Goal: Task Accomplishment & Management: Use online tool/utility

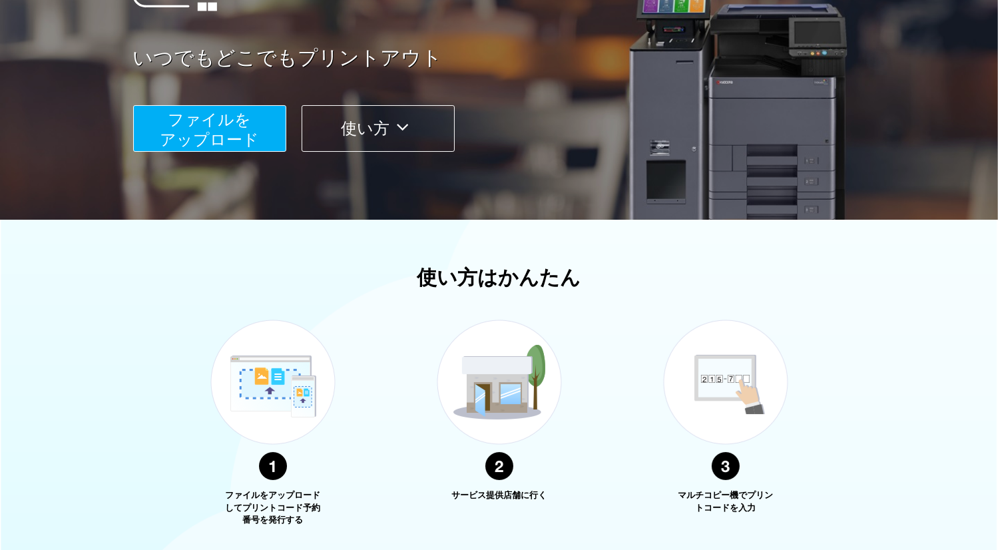
scroll to position [395, 0]
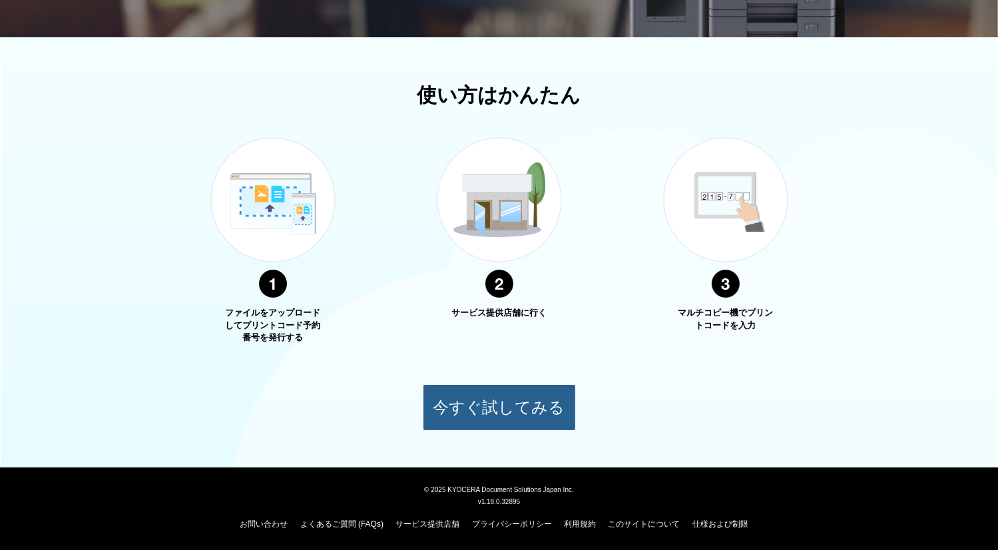
click at [468, 399] on button "今すぐ試してみる" at bounding box center [499, 407] width 153 height 47
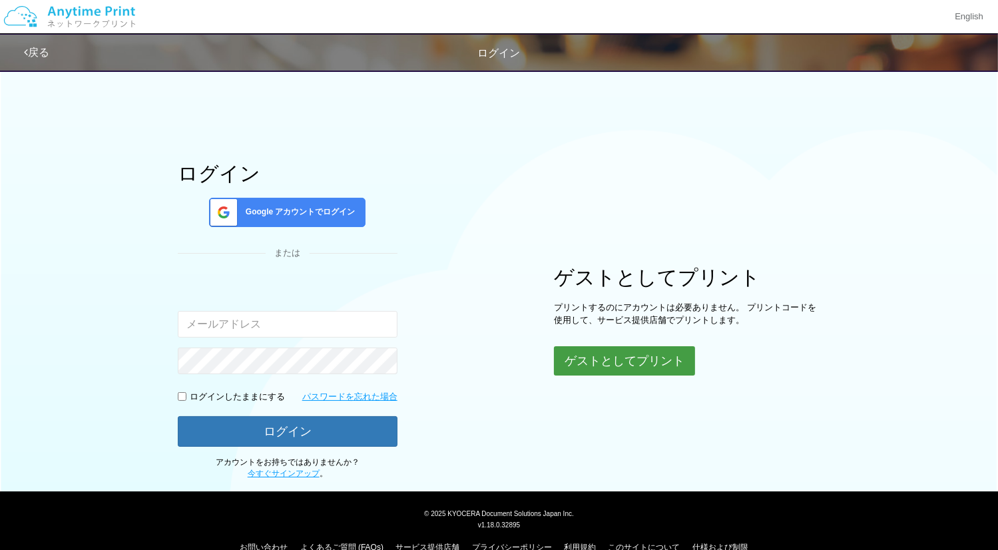
click at [587, 361] on button "ゲストとしてプリント" at bounding box center [624, 360] width 141 height 29
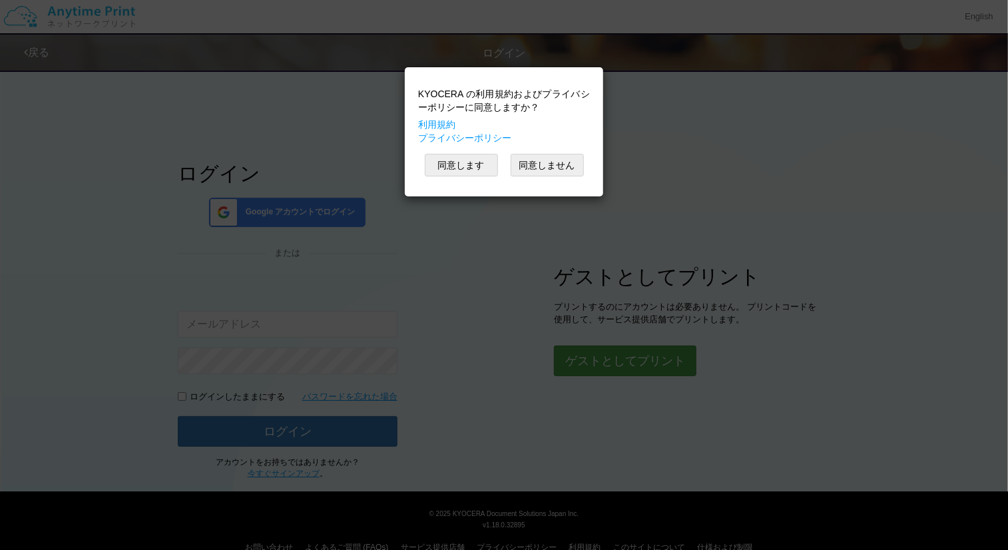
click at [587, 361] on div "KYOCERA の利用規約およびプライバシーポリシーに同意しますか？ 利用規約 プライバシーポリシー 同意します 同意しません" at bounding box center [504, 275] width 1008 height 550
click at [478, 167] on button "同意します" at bounding box center [461, 165] width 73 height 23
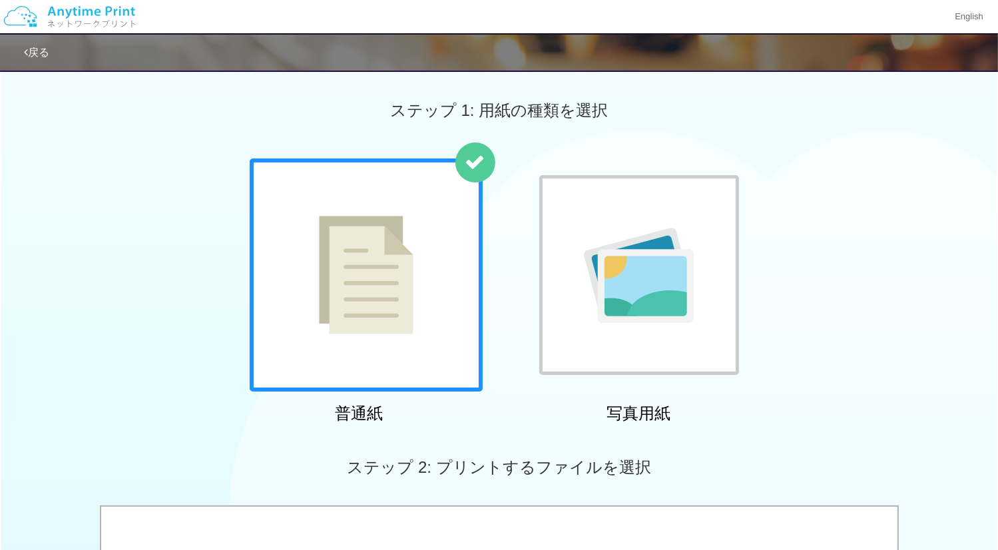
click at [393, 237] on img at bounding box center [366, 275] width 94 height 118
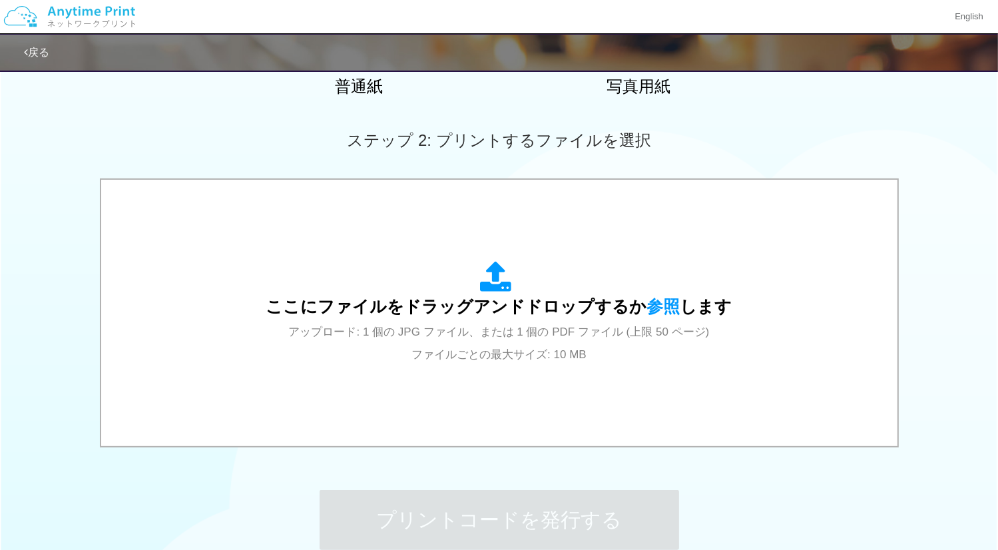
scroll to position [327, 0]
click at [399, 319] on div "ここにファイルをドラッグアンドドロップするか 参照 します アップロード: 1 個の JPG ファイル、または 1 個の PDF ファイル (上限 50 ペー…" at bounding box center [499, 312] width 466 height 104
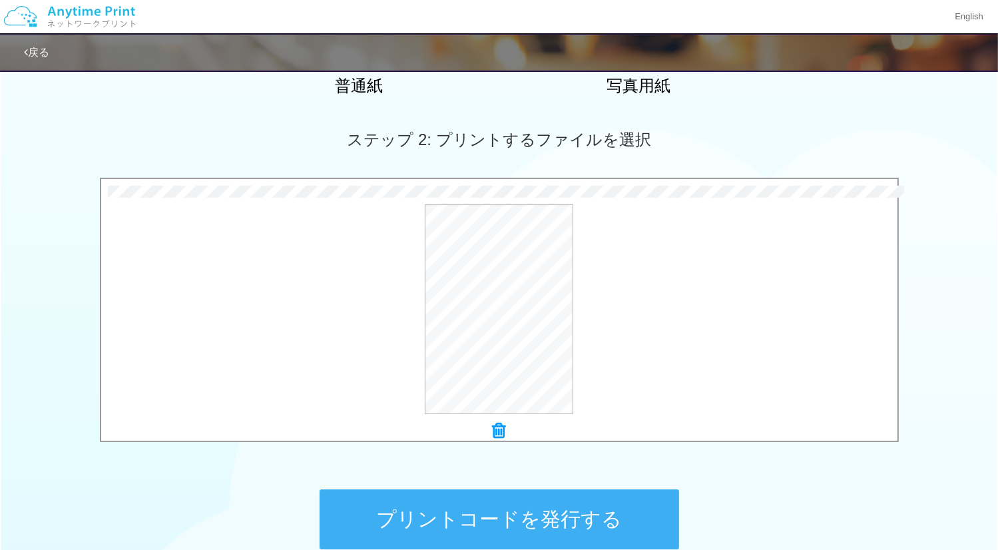
click at [520, 525] on button "プリントコードを発行する" at bounding box center [498, 519] width 359 height 60
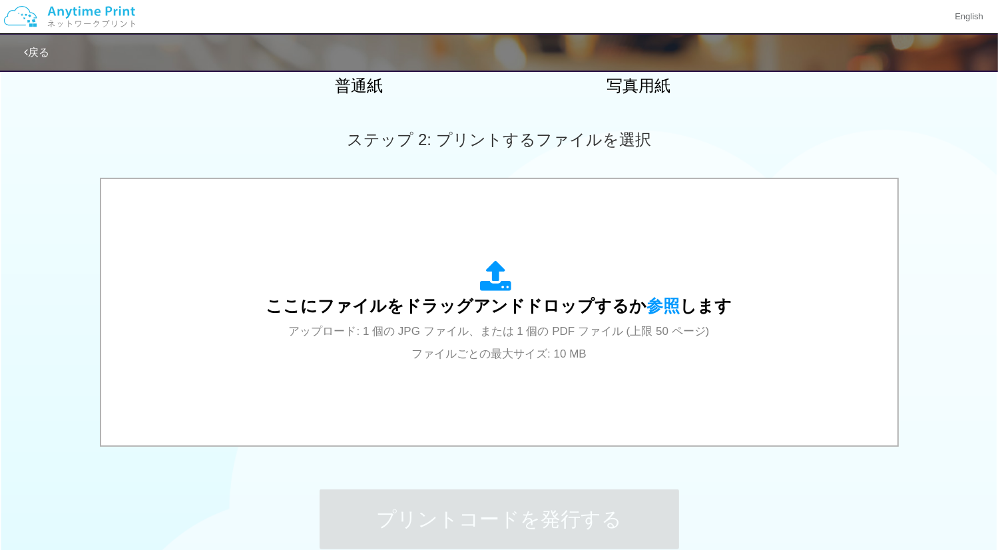
scroll to position [0, 0]
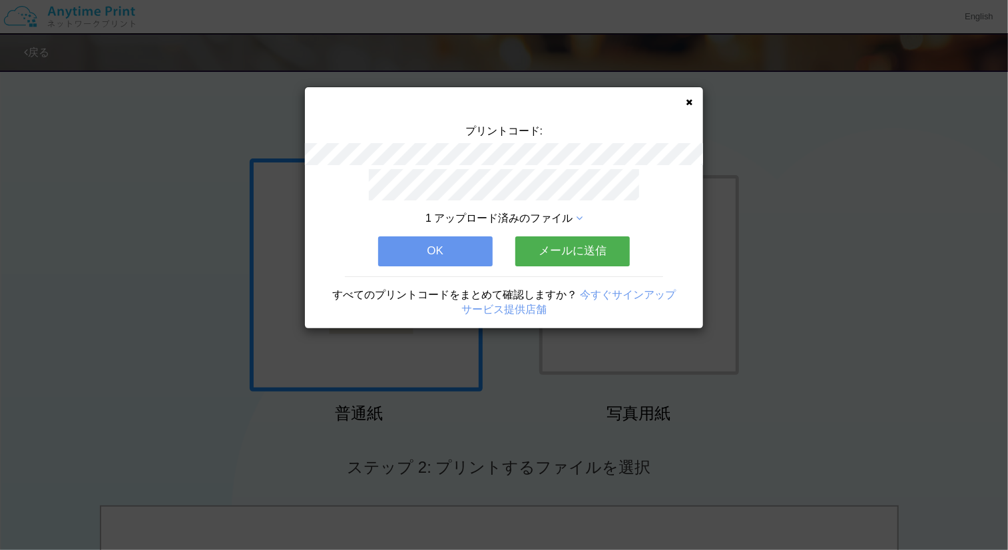
click at [409, 250] on button "OK" at bounding box center [435, 250] width 114 height 29
